Goal: Transaction & Acquisition: Obtain resource

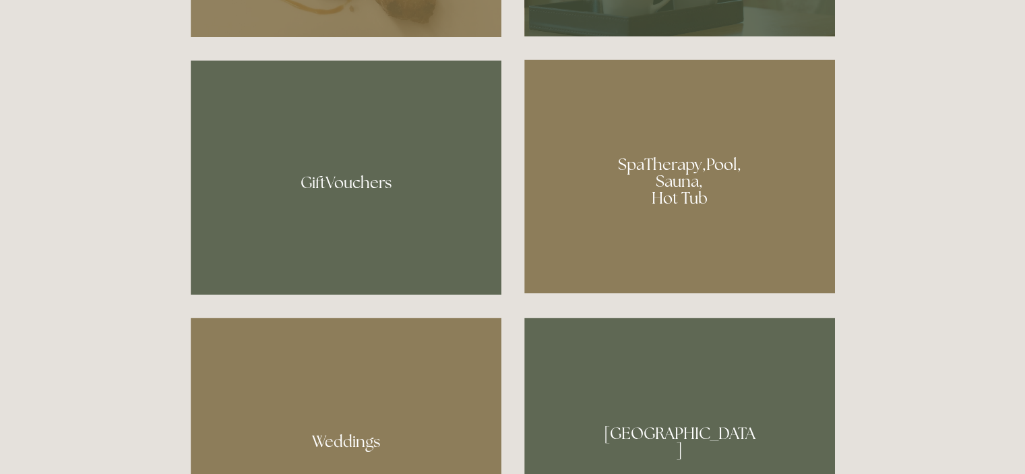
scroll to position [1010, 0]
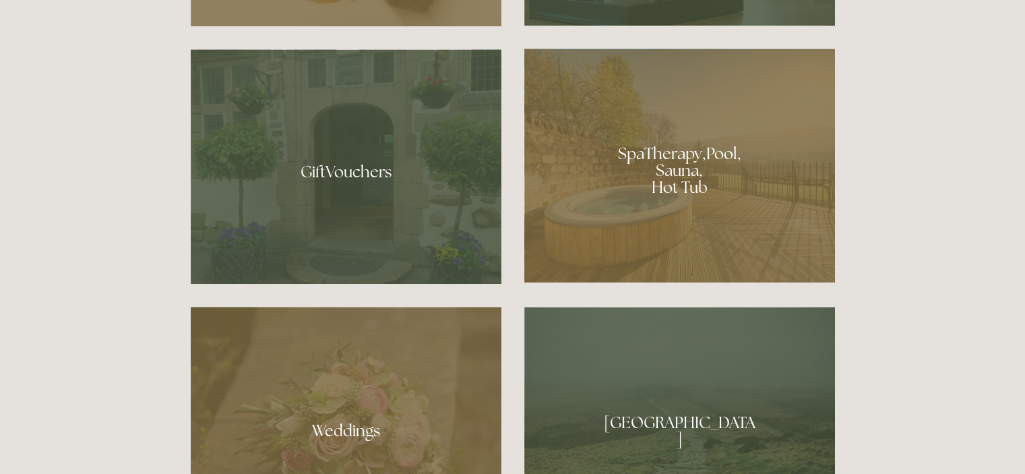
click at [619, 203] on div at bounding box center [679, 166] width 311 height 234
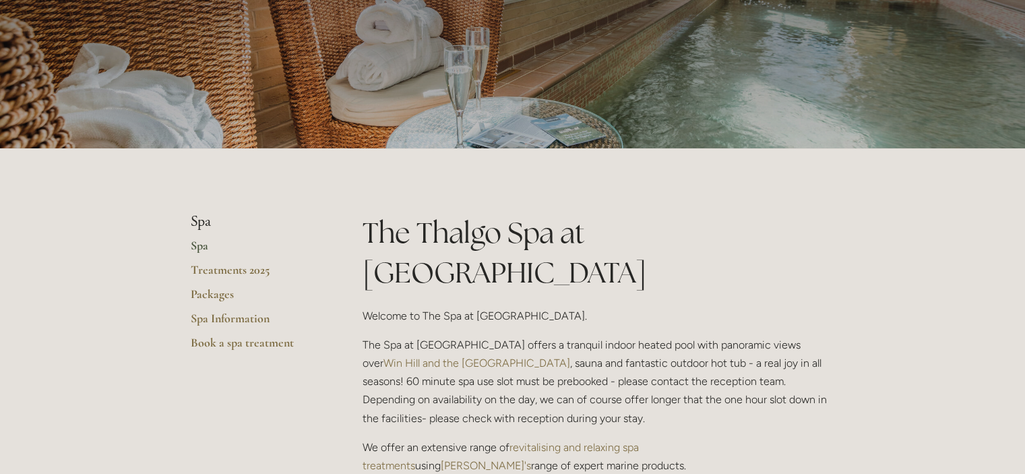
scroll to position [202, 0]
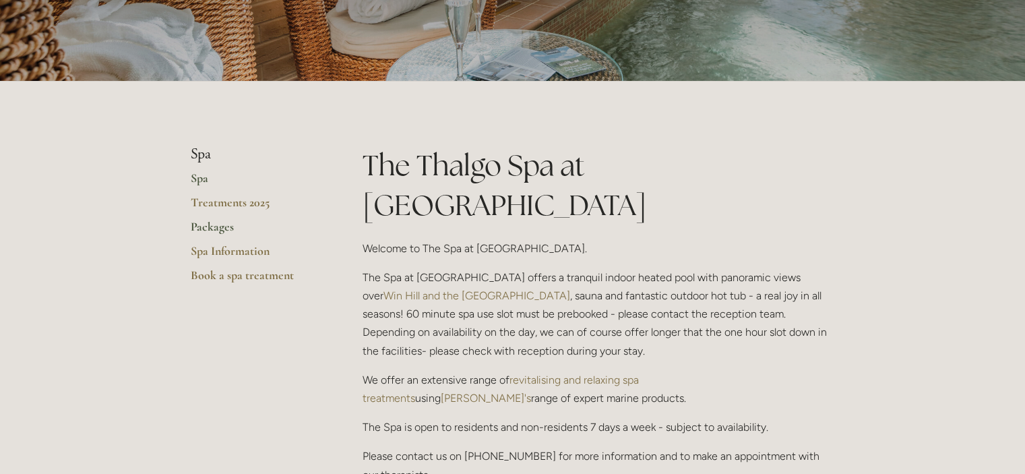
click at [222, 226] on link "Packages" at bounding box center [255, 231] width 129 height 24
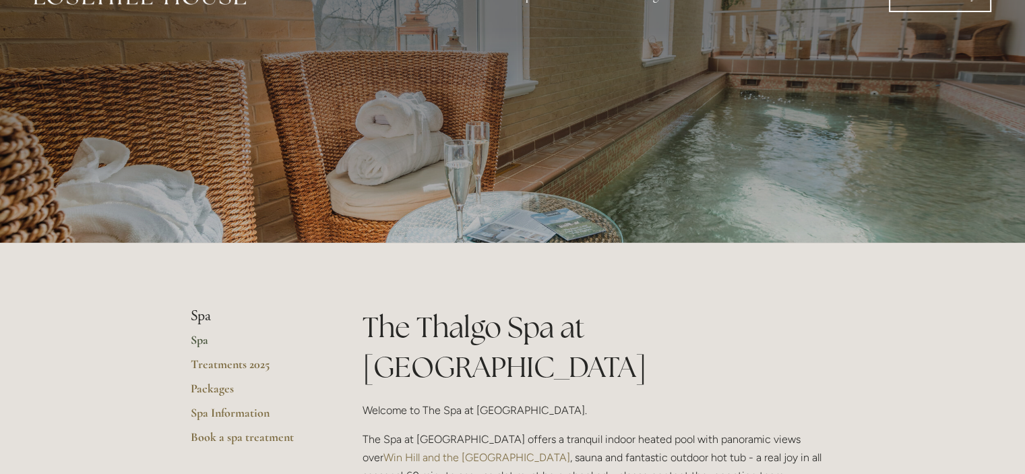
scroll to position [0, 0]
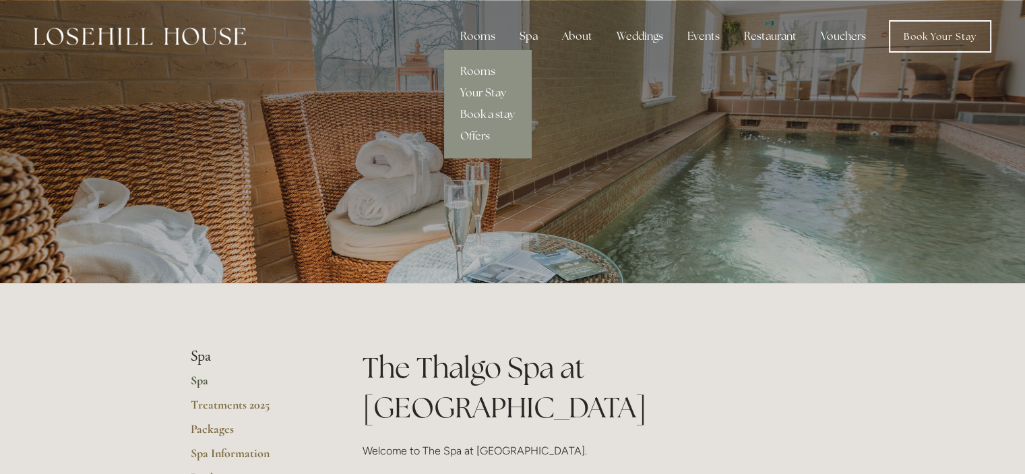
click at [485, 114] on link "Book a stay" at bounding box center [487, 115] width 87 height 22
click at [488, 134] on link "Offers" at bounding box center [487, 136] width 87 height 22
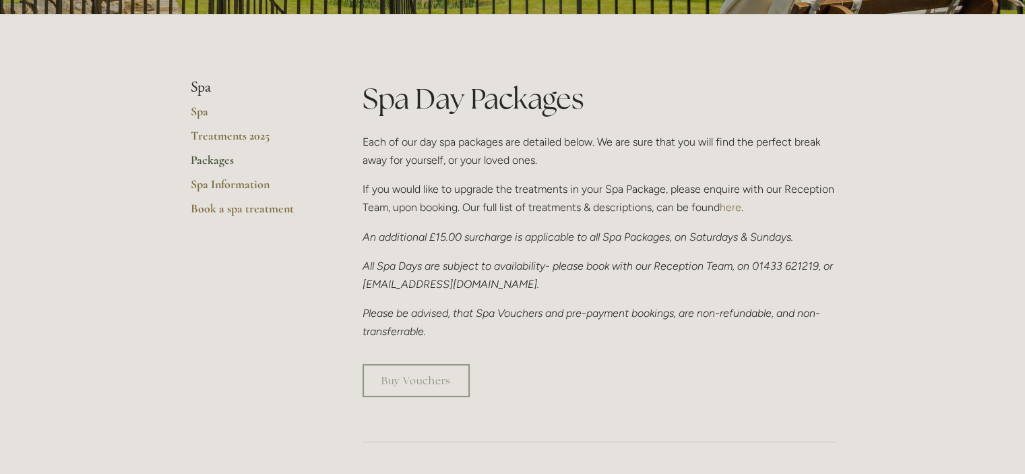
scroll to position [269, 0]
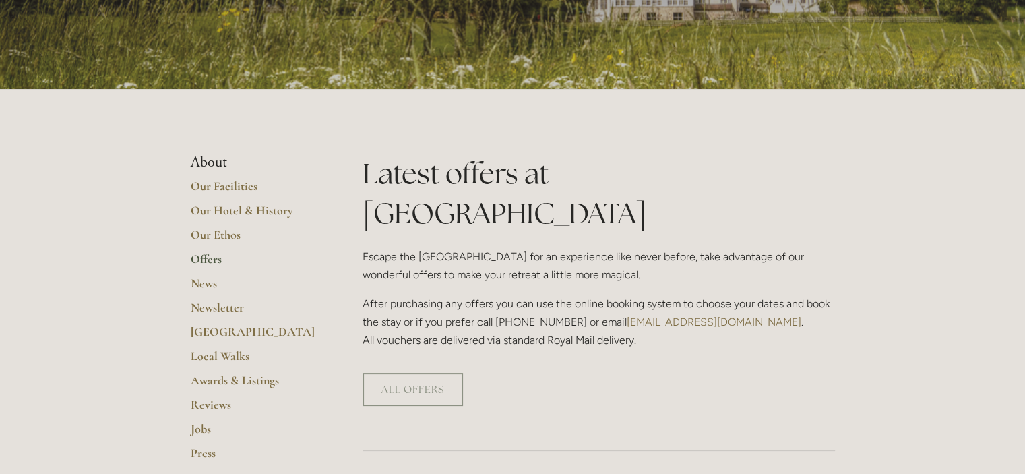
scroll to position [202, 0]
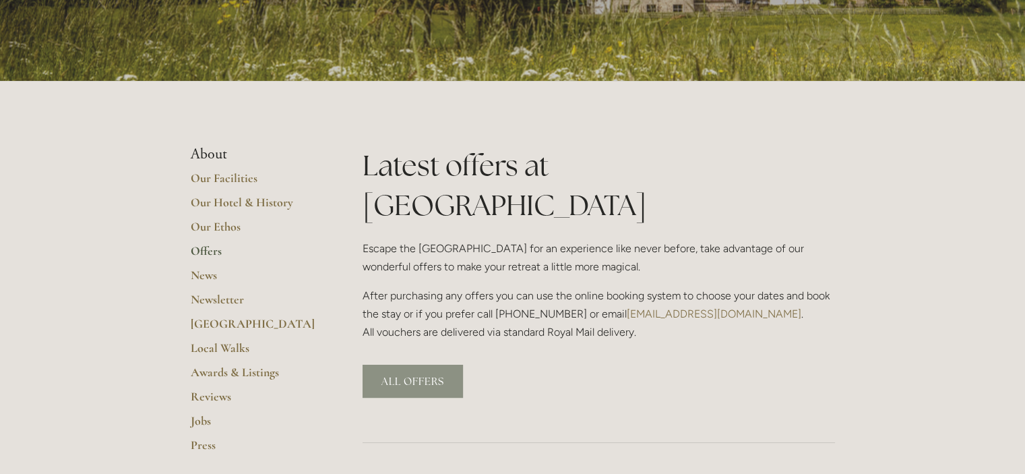
click at [418, 364] on link "ALL OFFERS" at bounding box center [412, 380] width 100 height 33
